Goal: Information Seeking & Learning: Find specific fact

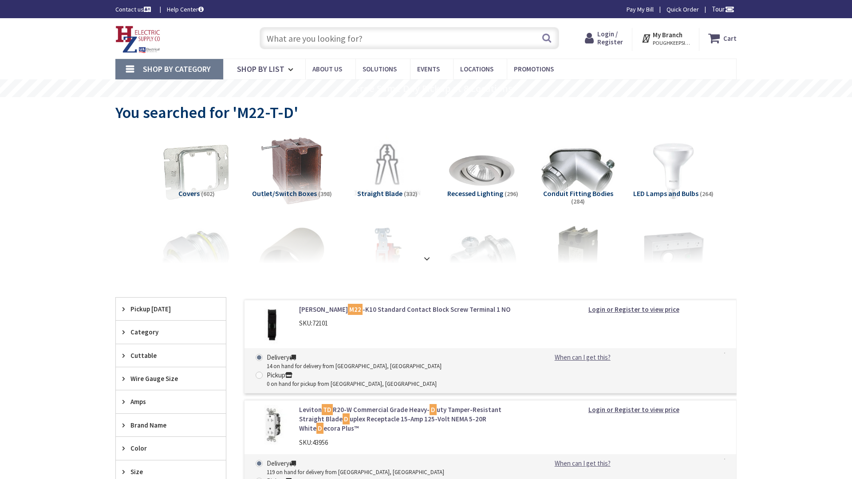
type input "[GEOGRAPHIC_DATA], [STREET_ADDRESS]"
